Goal: Task Accomplishment & Management: Manage account settings

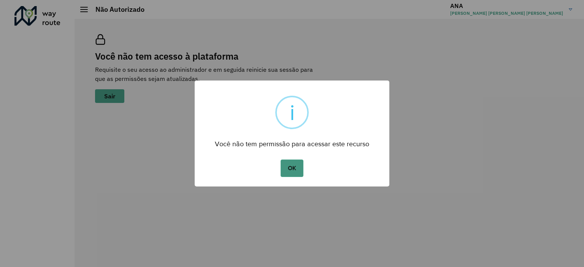
click at [295, 167] on button "OK" at bounding box center [292, 168] width 22 height 17
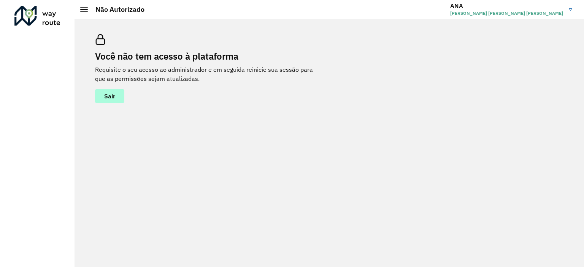
click at [118, 91] on button "Sair" at bounding box center [109, 96] width 29 height 14
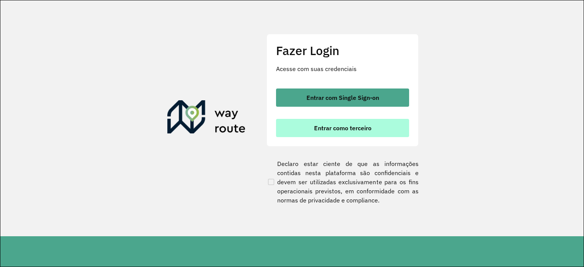
click at [336, 127] on span "Entrar como terceiro" at bounding box center [342, 128] width 57 height 6
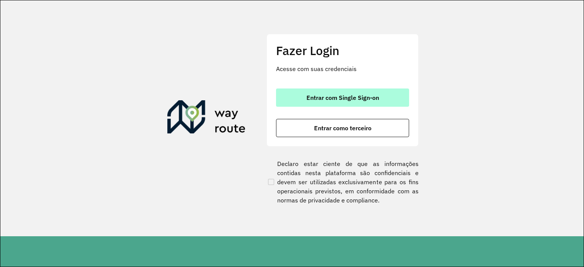
click at [326, 100] on span "Entrar com Single Sign-on" at bounding box center [343, 98] width 73 height 6
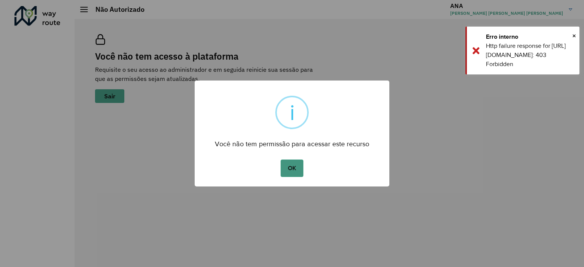
click at [289, 170] on button "OK" at bounding box center [292, 168] width 22 height 17
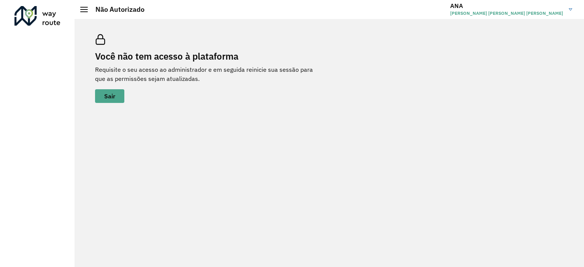
click at [550, 13] on span "[PERSON_NAME] [PERSON_NAME] [PERSON_NAME]" at bounding box center [506, 13] width 113 height 7
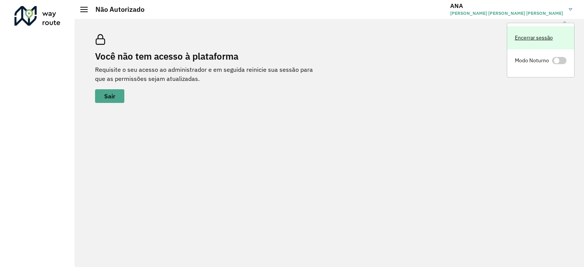
click at [540, 39] on link "Encerrar sessão" at bounding box center [540, 37] width 67 height 23
